Goal: Transaction & Acquisition: Purchase product/service

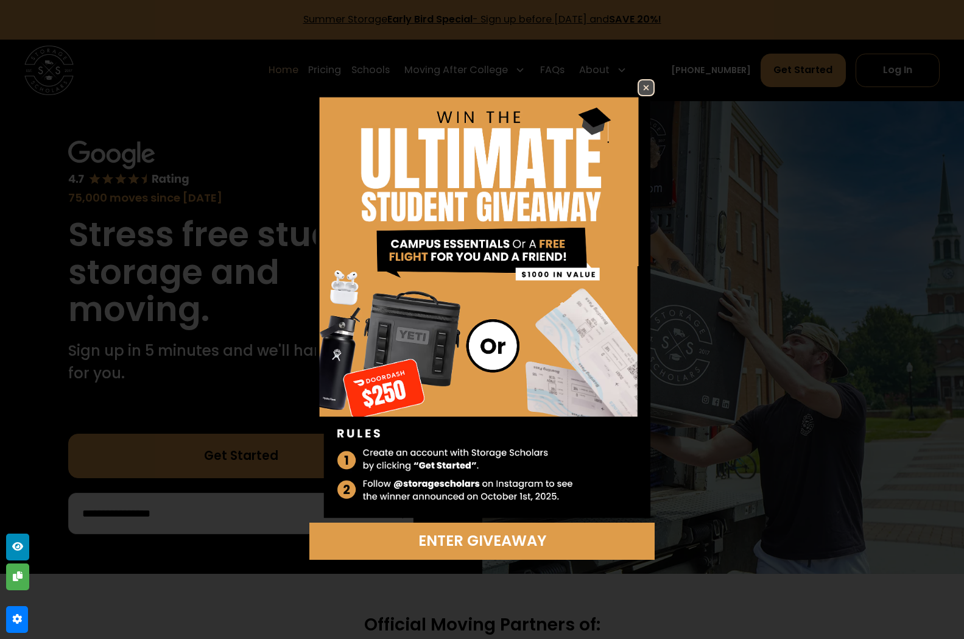
click at [642, 79] on link at bounding box center [645, 87] width 17 height 17
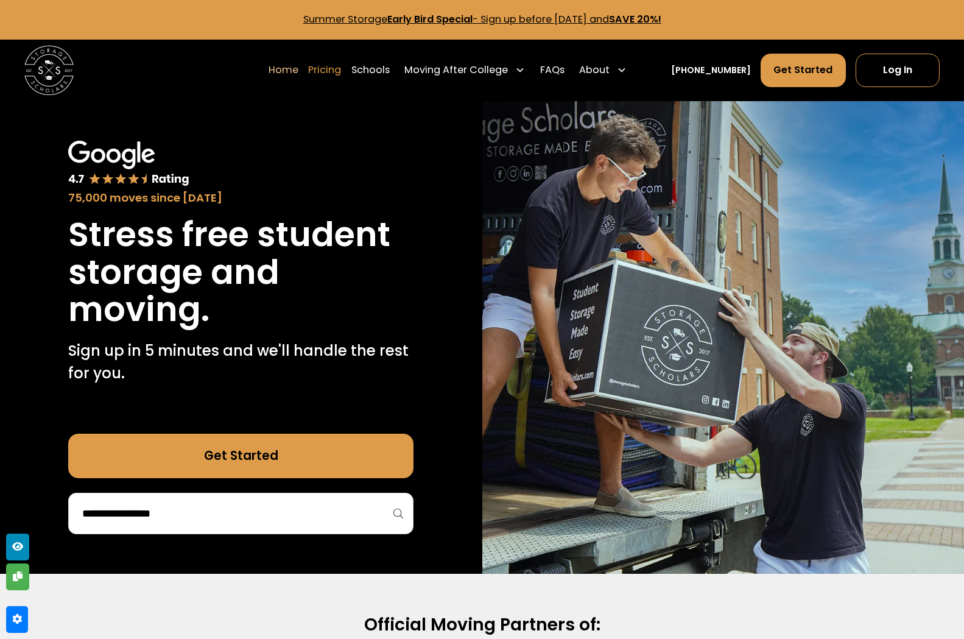
click at [341, 71] on link "Pricing" at bounding box center [324, 70] width 33 height 35
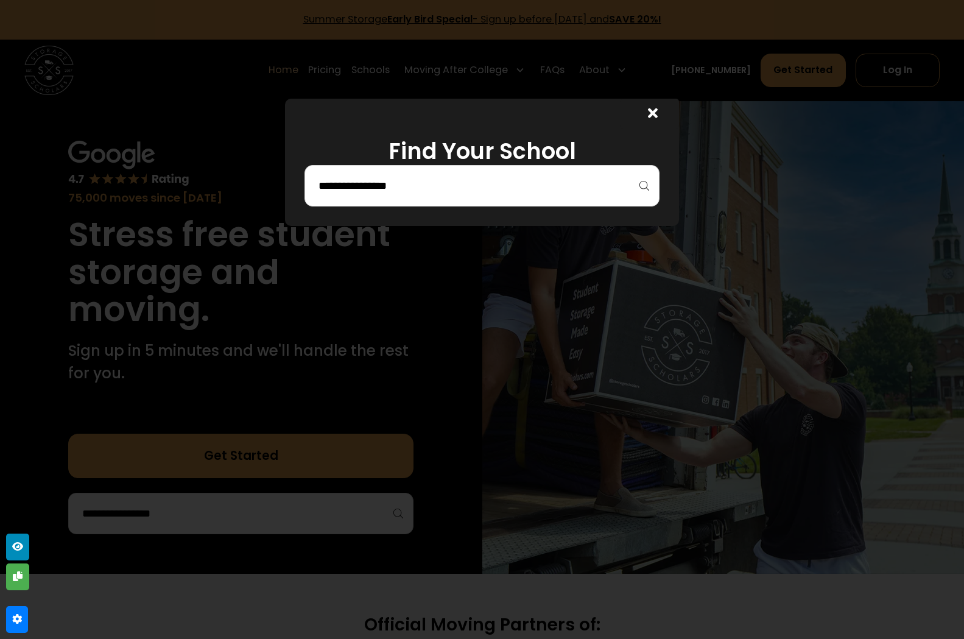
click at [488, 169] on div at bounding box center [481, 185] width 355 height 41
drag, startPoint x: 437, startPoint y: 205, endPoint x: 447, endPoint y: 188, distance: 19.1
click at [437, 202] on div at bounding box center [481, 185] width 355 height 41
click at [447, 188] on input "search" at bounding box center [481, 185] width 329 height 21
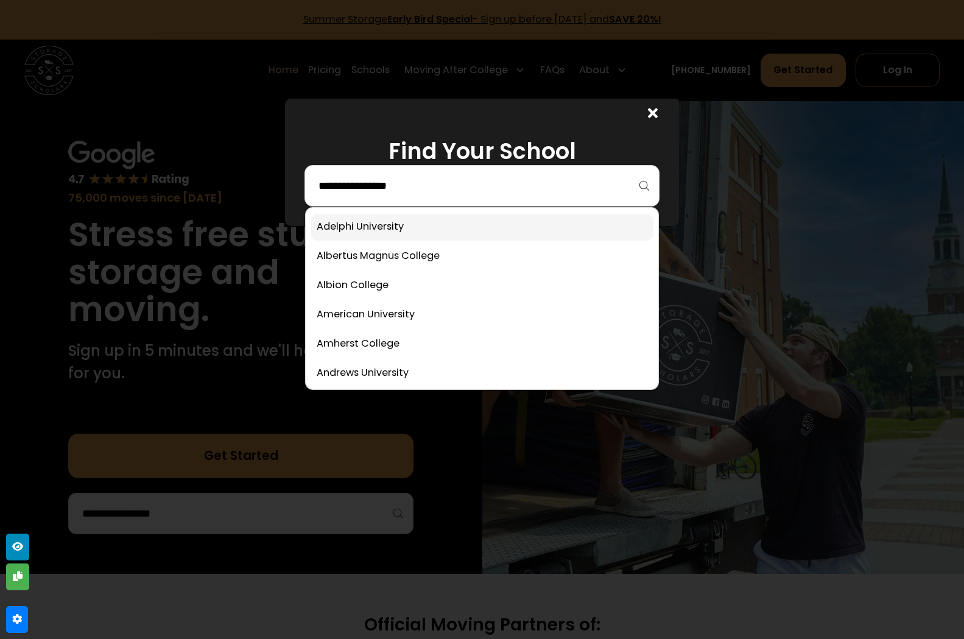
click at [365, 239] on link at bounding box center [482, 227] width 343 height 27
click at [345, 193] on input "search" at bounding box center [481, 185] width 329 height 21
click at [373, 230] on link at bounding box center [482, 227] width 343 height 27
